Goal: Check status: Check status

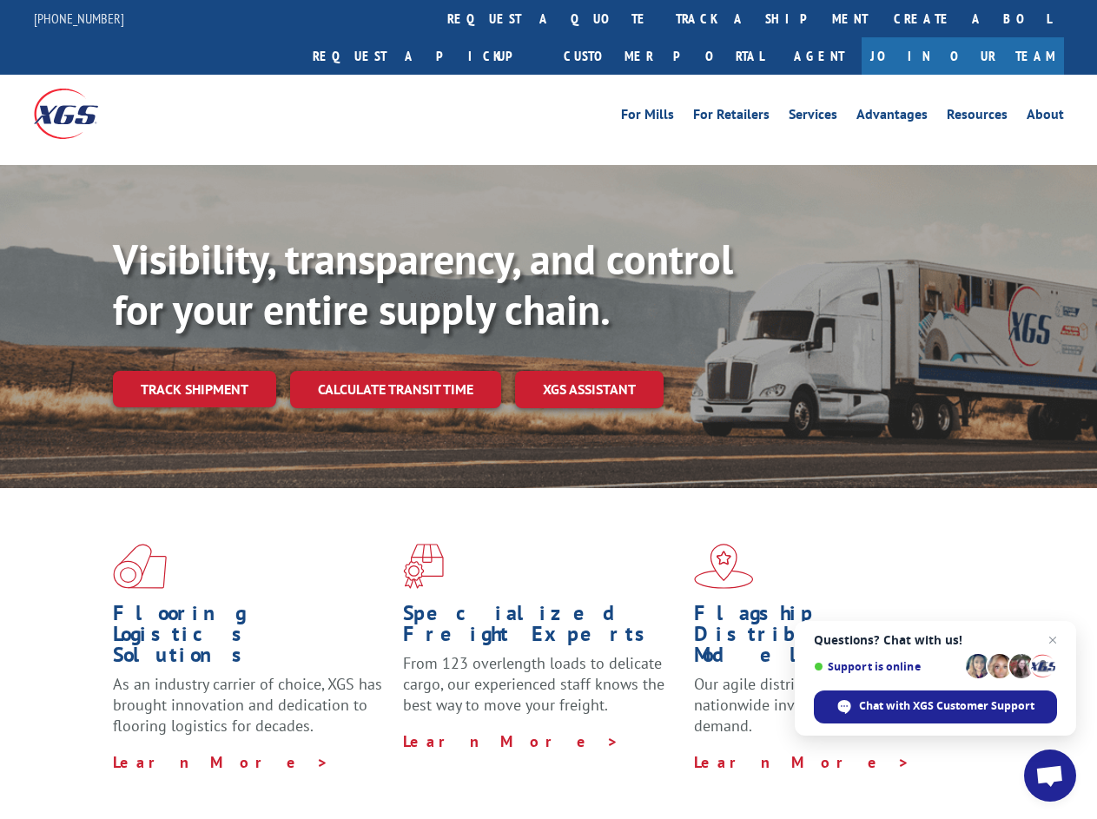
click at [548, 409] on div "Visibility, transparency, and control for your entire supply chain. Track shipm…" at bounding box center [605, 355] width 984 height 242
click at [662, 18] on link "track a shipment" at bounding box center [771, 18] width 218 height 37
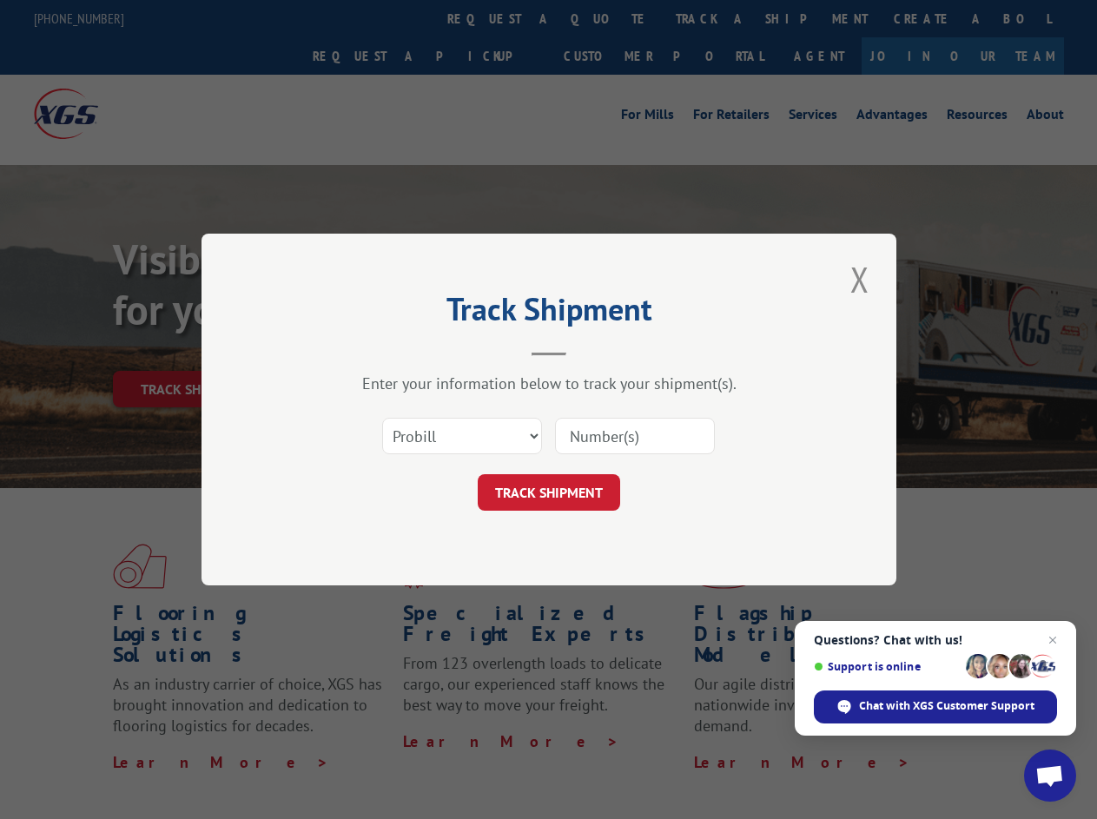
click at [606, 18] on div "Track Shipment Enter your information below to track your shipment(s). Select c…" at bounding box center [548, 409] width 1097 height 819
click at [715, 18] on div "Track Shipment Enter your information below to track your shipment(s). Select c…" at bounding box center [548, 409] width 1097 height 819
click at [194, 351] on div "Track Shipment Enter your information below to track your shipment(s). Select c…" at bounding box center [548, 409] width 1097 height 819
click at [394, 351] on header "Track Shipment" at bounding box center [548, 326] width 521 height 59
click at [590, 351] on header "Track Shipment" at bounding box center [548, 326] width 521 height 59
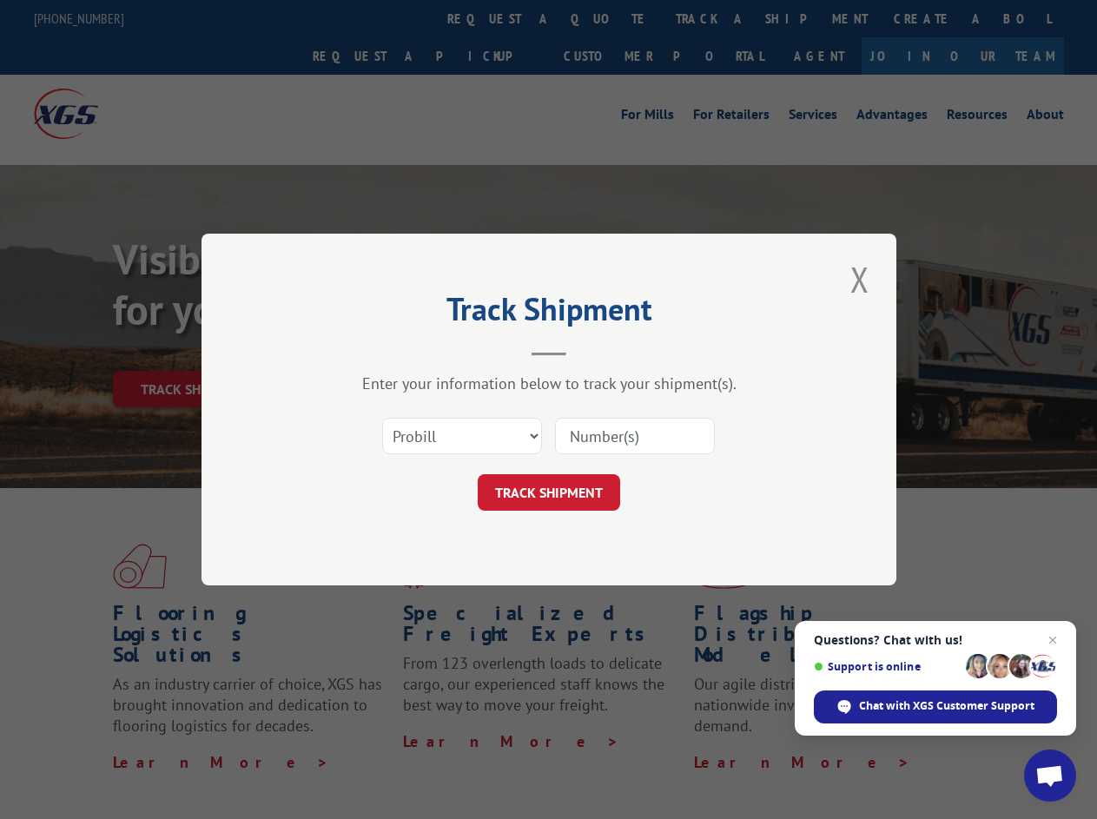
click at [1050, 775] on span "Open chat" at bounding box center [1049, 777] width 29 height 24
